Goal: Find contact information: Find contact information

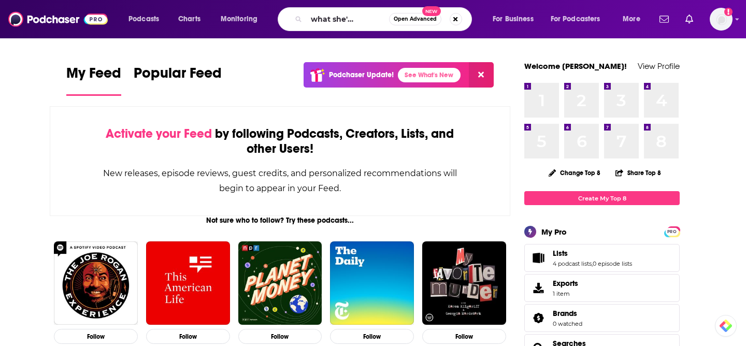
scroll to position [0, 27]
type input "l'll read what she's reading"
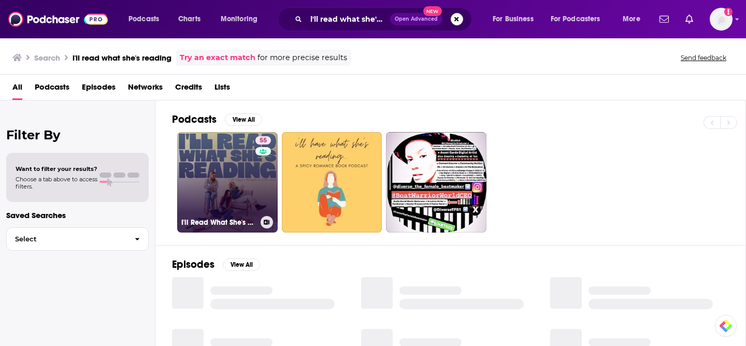
click at [221, 175] on link "55 I'll Read What She's Reading" at bounding box center [227, 182] width 100 height 100
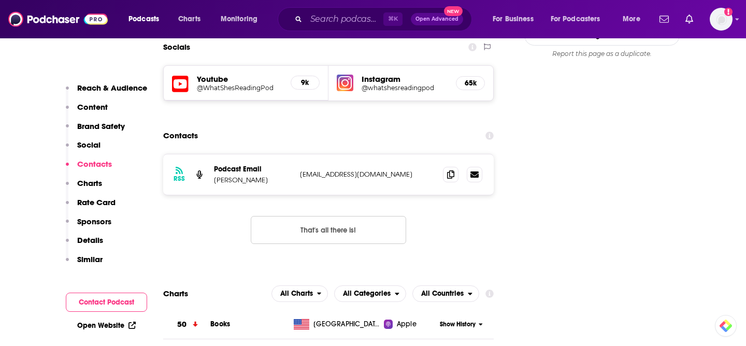
scroll to position [1035, 0]
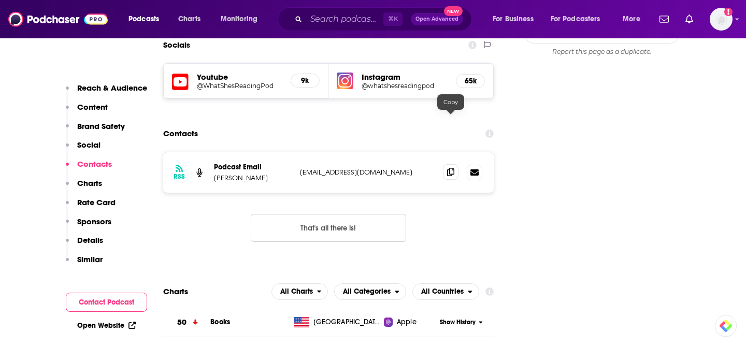
click at [449, 168] on icon at bounding box center [450, 172] width 7 height 8
click at [450, 168] on icon at bounding box center [450, 172] width 7 height 8
drag, startPoint x: 261, startPoint y: 128, endPoint x: 216, endPoint y: 127, distance: 45.1
click at [216, 174] on p "[PERSON_NAME]" at bounding box center [253, 178] width 78 height 9
copy p "[PERSON_NAME]"
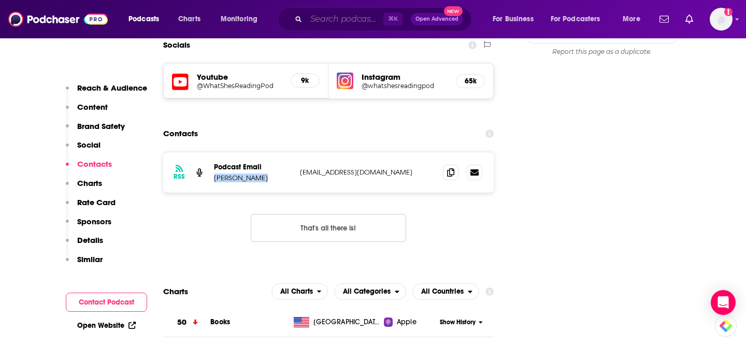
click at [326, 24] on input "Search podcasts, credits, & more..." at bounding box center [344, 19] width 77 height 17
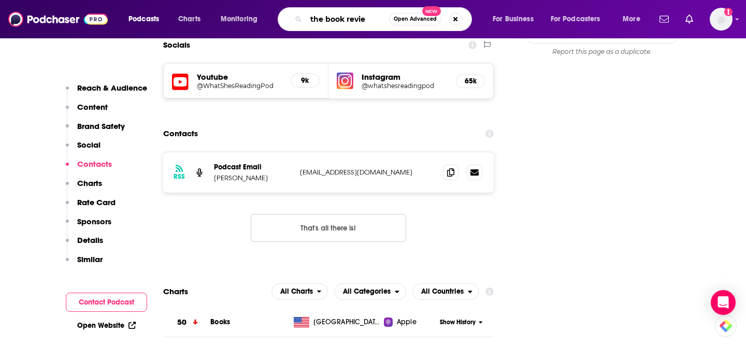
type input "the book review"
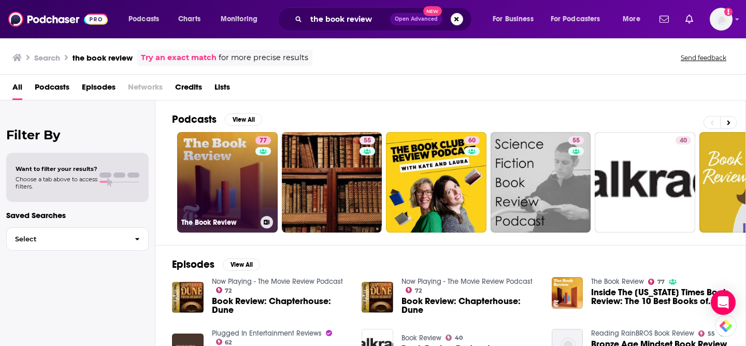
click at [247, 148] on link "77 The Book Review" at bounding box center [227, 182] width 100 height 100
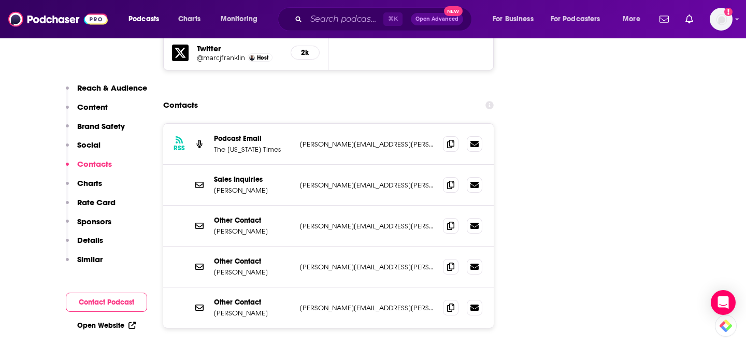
scroll to position [1259, 0]
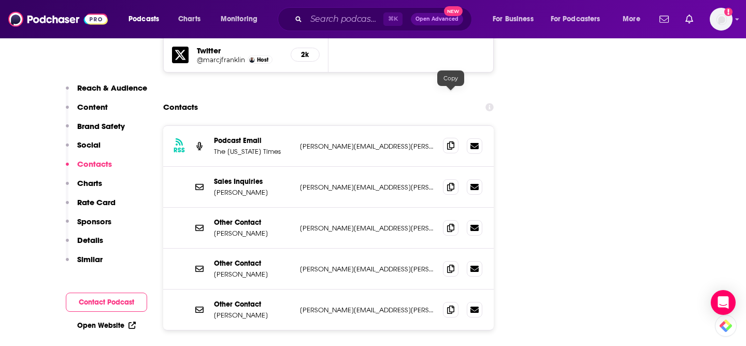
click at [451, 141] on icon at bounding box center [450, 145] width 7 height 8
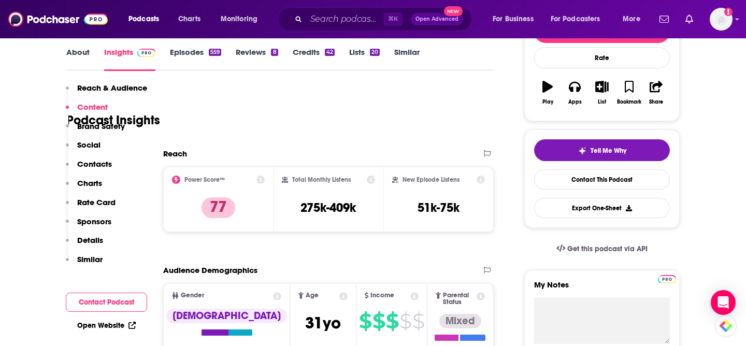
scroll to position [0, 0]
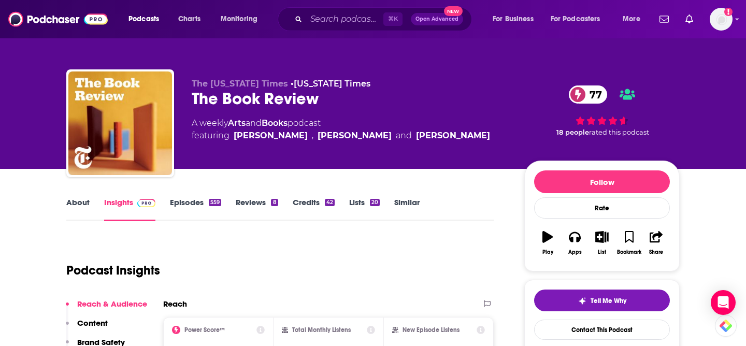
click at [85, 204] on link "About" at bounding box center [77, 209] width 23 height 24
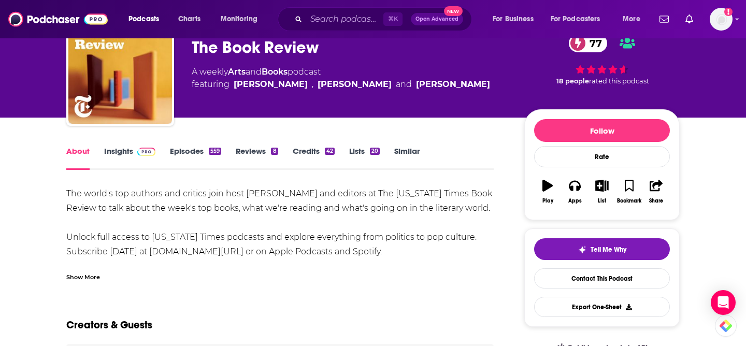
scroll to position [63, 0]
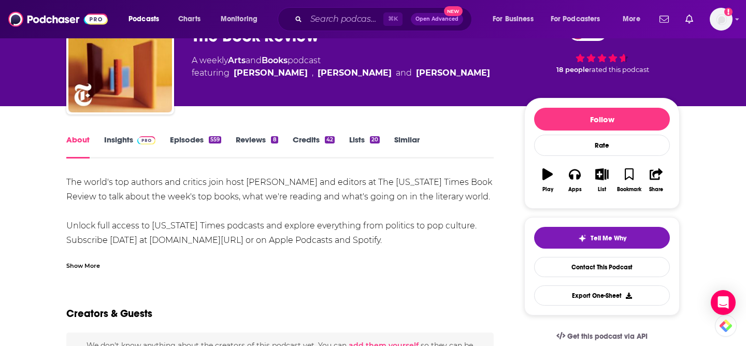
click at [249, 177] on div "The world's top authors and critics join host [PERSON_NAME] and editors at The …" at bounding box center [279, 240] width 427 height 131
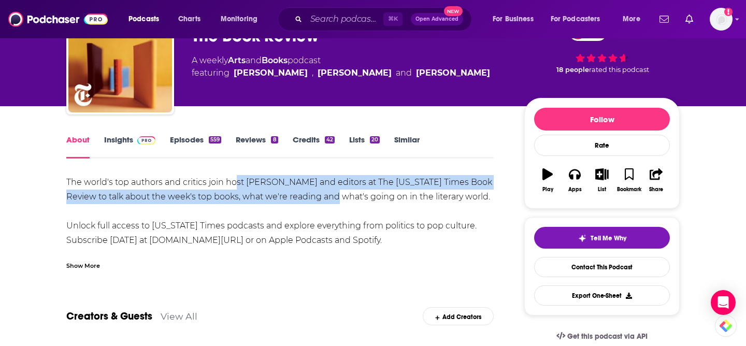
drag, startPoint x: 235, startPoint y: 182, endPoint x: 320, endPoint y: 199, distance: 86.6
click at [320, 199] on div "The world's top authors and critics join host [PERSON_NAME] and editors at The …" at bounding box center [279, 240] width 427 height 131
click at [115, 141] on link "Insights" at bounding box center [129, 147] width 51 height 24
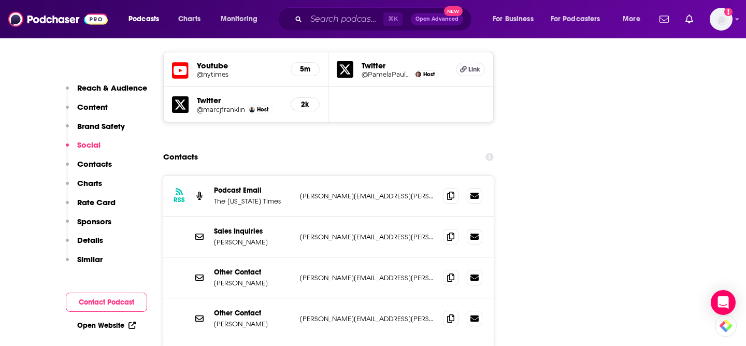
scroll to position [1186, 0]
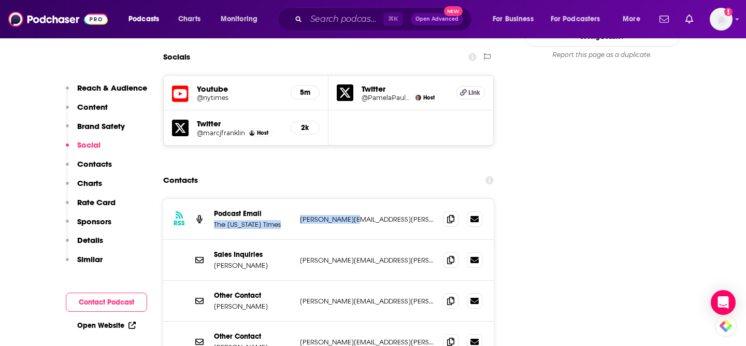
drag, startPoint x: 292, startPoint y: 167, endPoint x: 347, endPoint y: 172, distance: 55.1
click at [347, 199] on div "RSS Podcast Email The [US_STATE] Times [PERSON_NAME][EMAIL_ADDRESS][PERSON_NAME…" at bounding box center [328, 219] width 330 height 41
copy div "The [US_STATE] Times [PERSON_NAME].[PERSON_NAME]"
